Goal: Check status: Check status

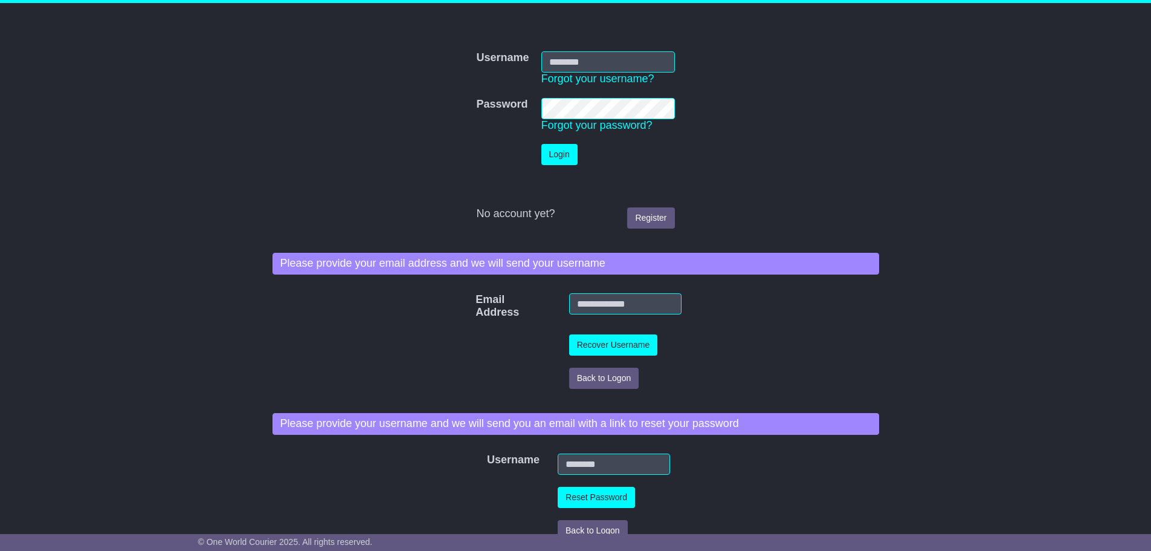
click at [562, 48] on td "Username Forgot your username?" at bounding box center [608, 68] width 146 height 47
click at [563, 60] on input "Username" at bounding box center [609, 61] width 134 height 21
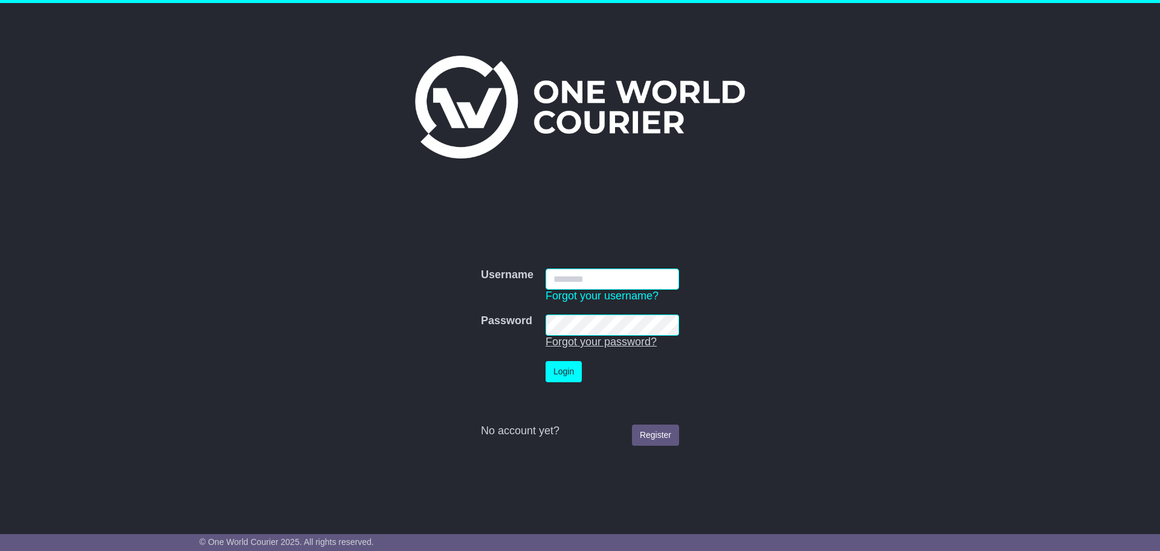
type input "**********"
click at [565, 367] on button "Login" at bounding box center [564, 371] width 36 height 21
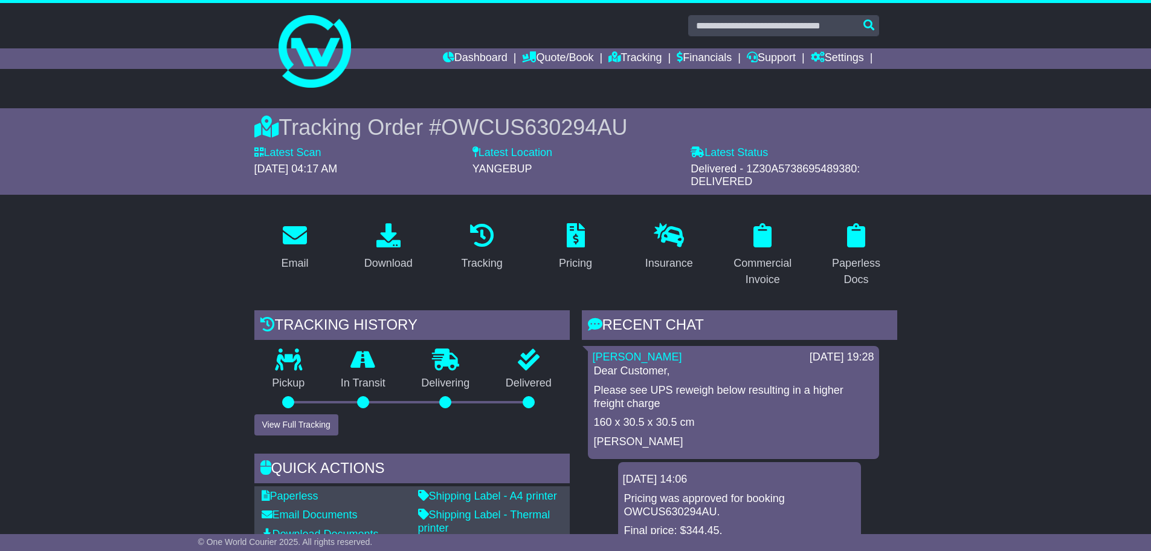
drag, startPoint x: 898, startPoint y: 382, endPoint x: 898, endPoint y: 477, distance: 95.5
click at [898, 477] on div "RECENT CHAT Loading... No messages [PERSON_NAME] Naiti [DATE] 19:28 Dear Custom…" at bounding box center [740, 494] width 328 height 369
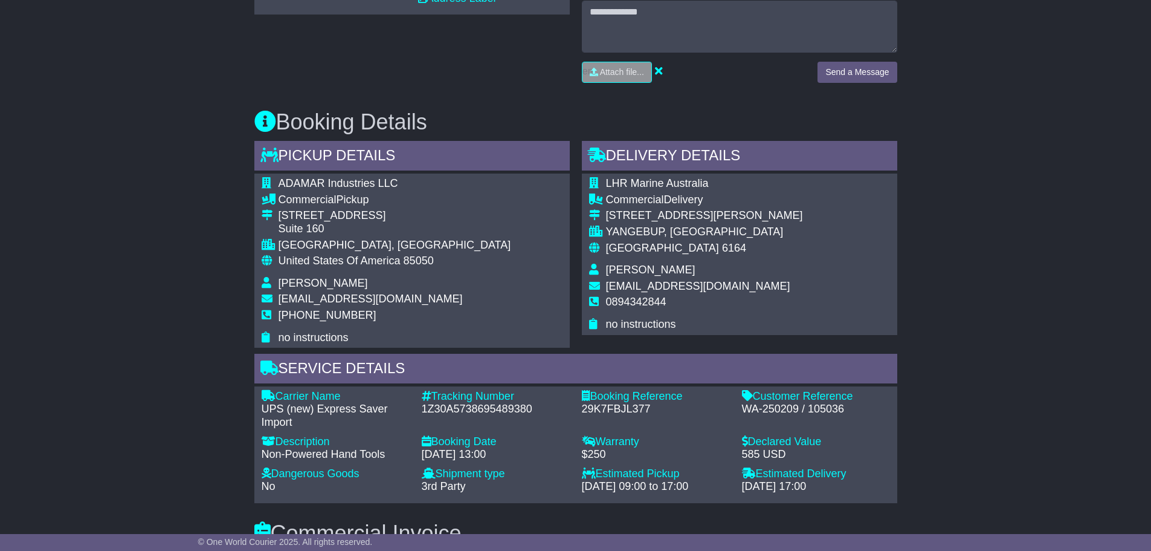
scroll to position [363, 0]
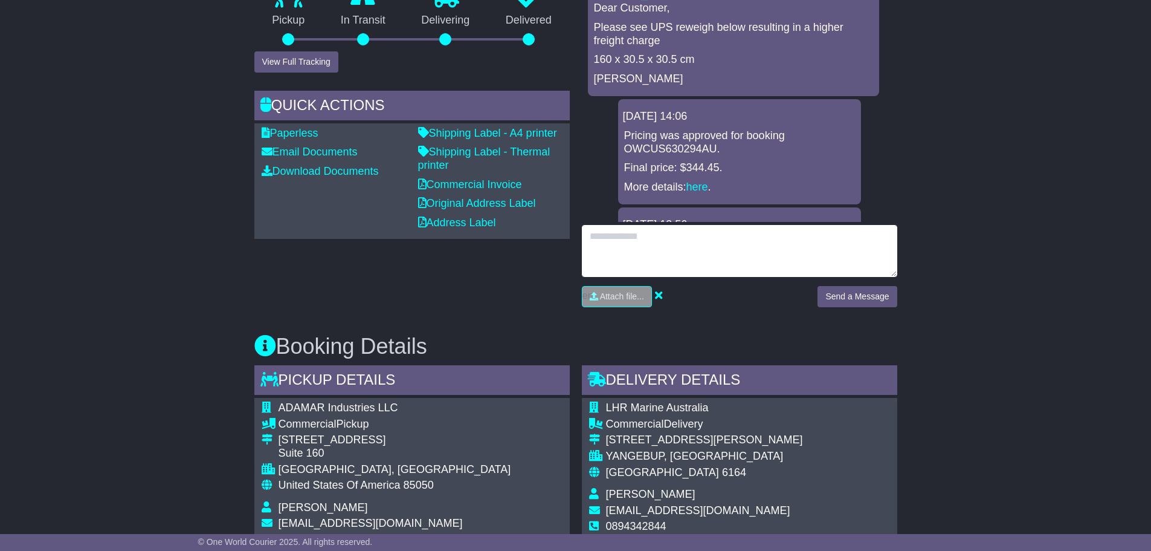
click at [632, 248] on textarea at bounding box center [739, 251] width 315 height 52
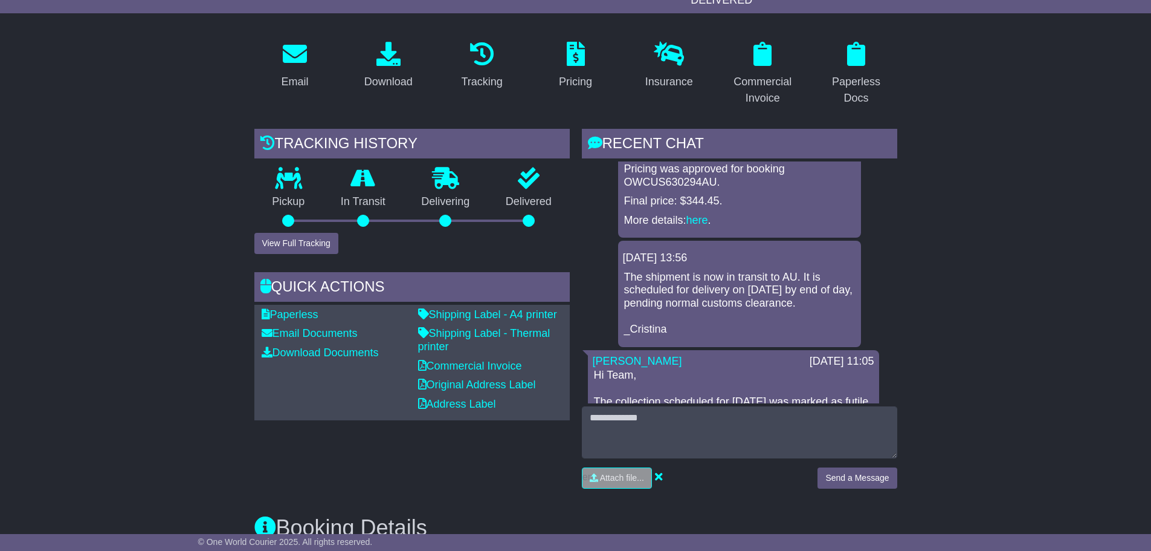
scroll to position [121, 0]
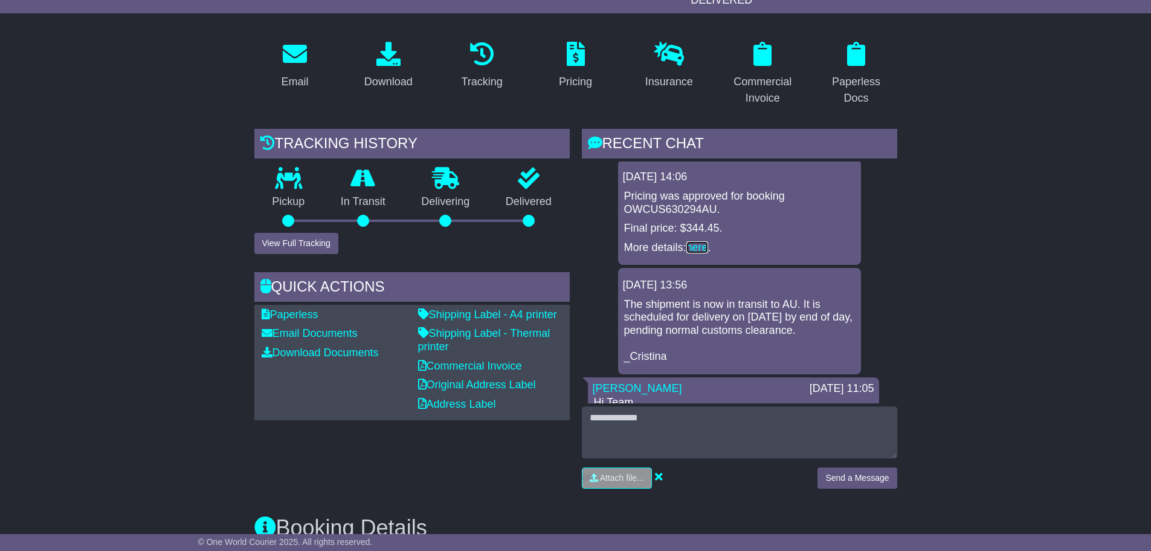
click at [696, 248] on link "here" at bounding box center [698, 247] width 22 height 12
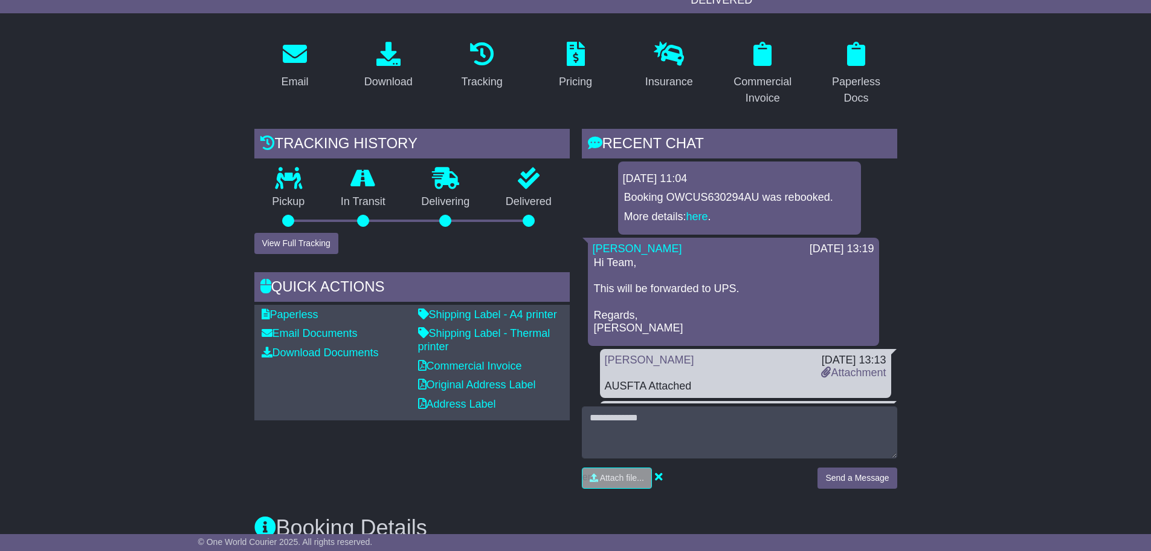
scroll to position [536, 0]
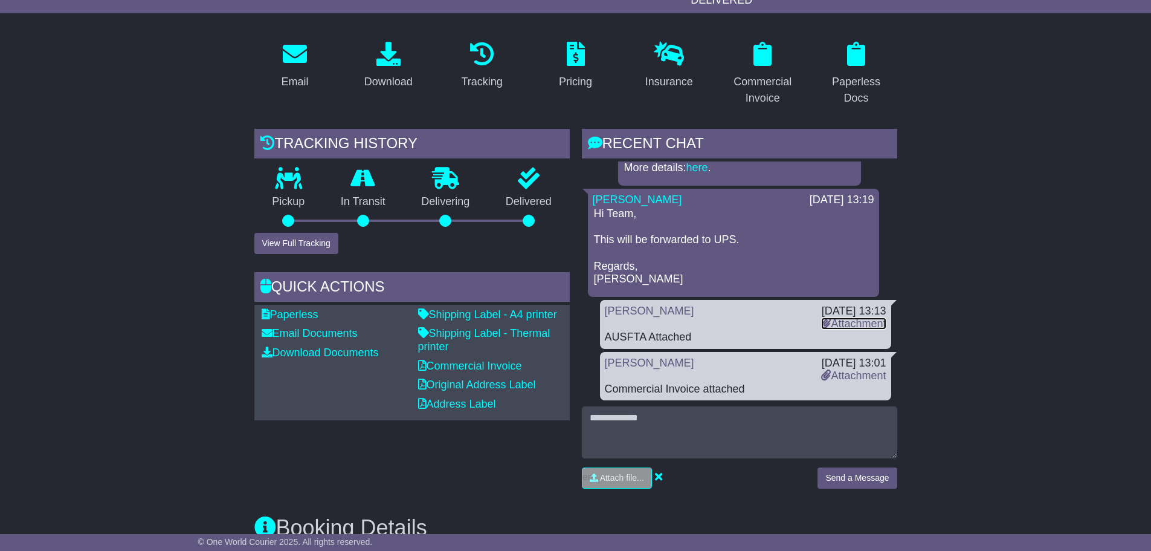
click at [848, 325] on link "Attachment" at bounding box center [853, 323] width 65 height 12
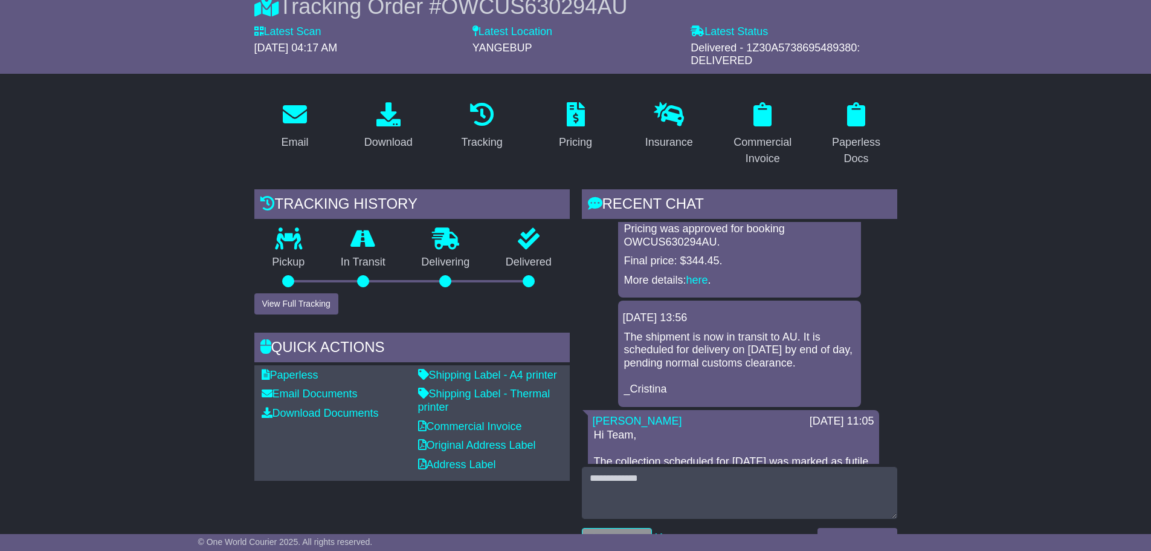
scroll to position [121, 0]
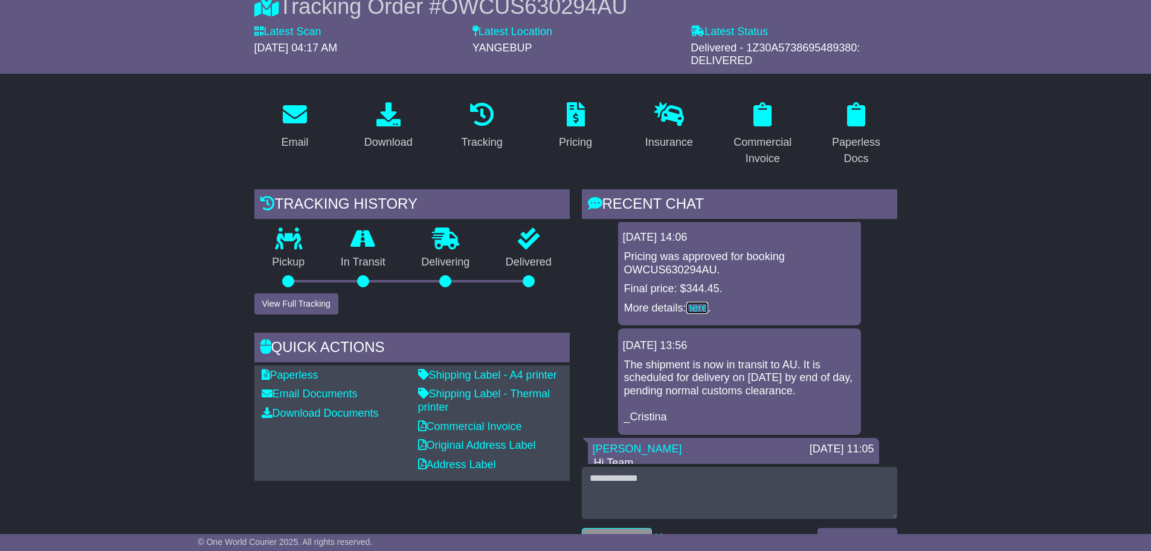
click at [696, 305] on link "here" at bounding box center [698, 308] width 22 height 12
